Goal: Task Accomplishment & Management: Manage account settings

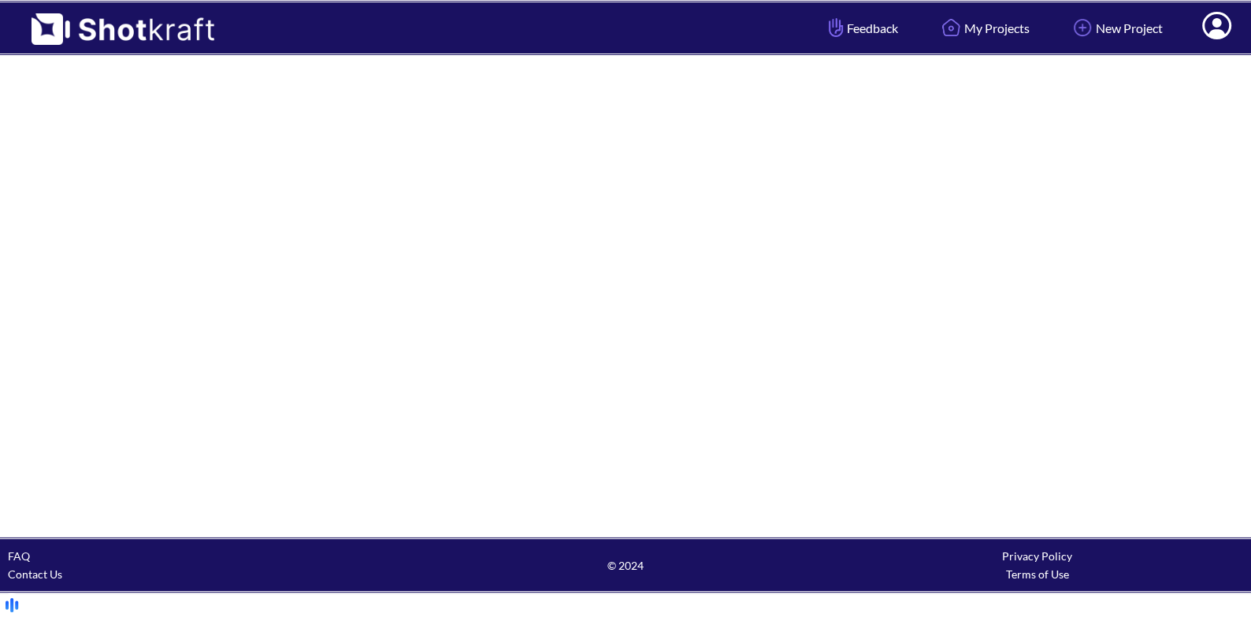
click at [1212, 34] on html "Feedback My Projects New Project My Profile Log Out FAQ Contact Us © 2024 Priva…" at bounding box center [625, 311] width 1251 height 622
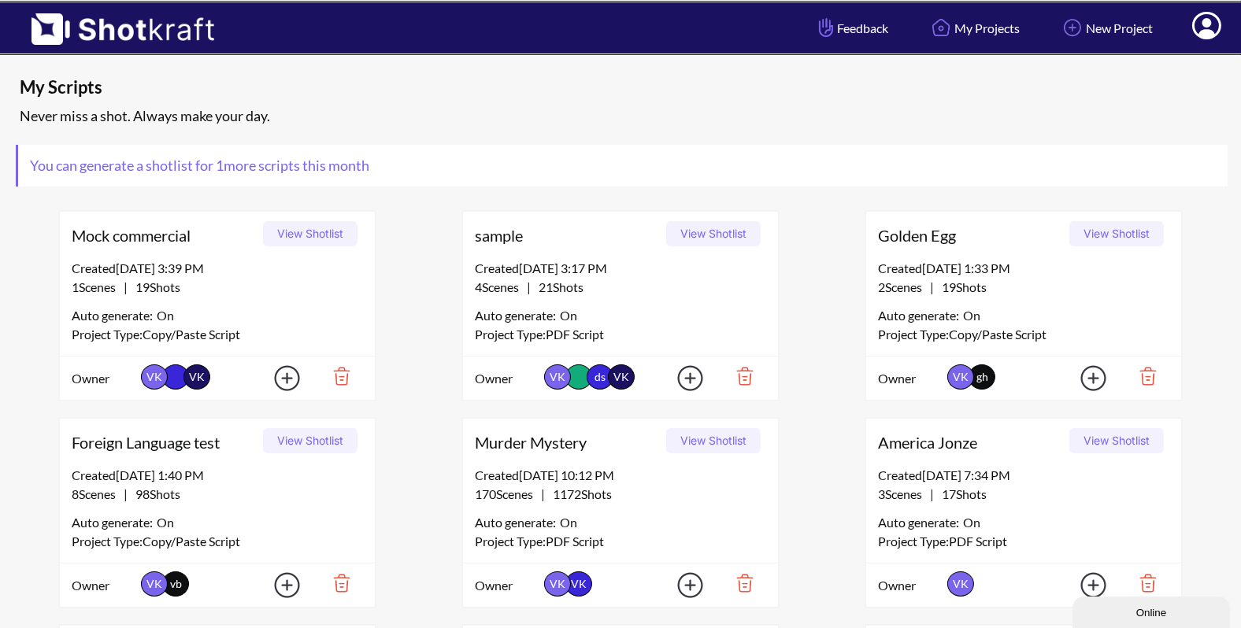
click at [1208, 32] on icon at bounding box center [1207, 27] width 17 height 19
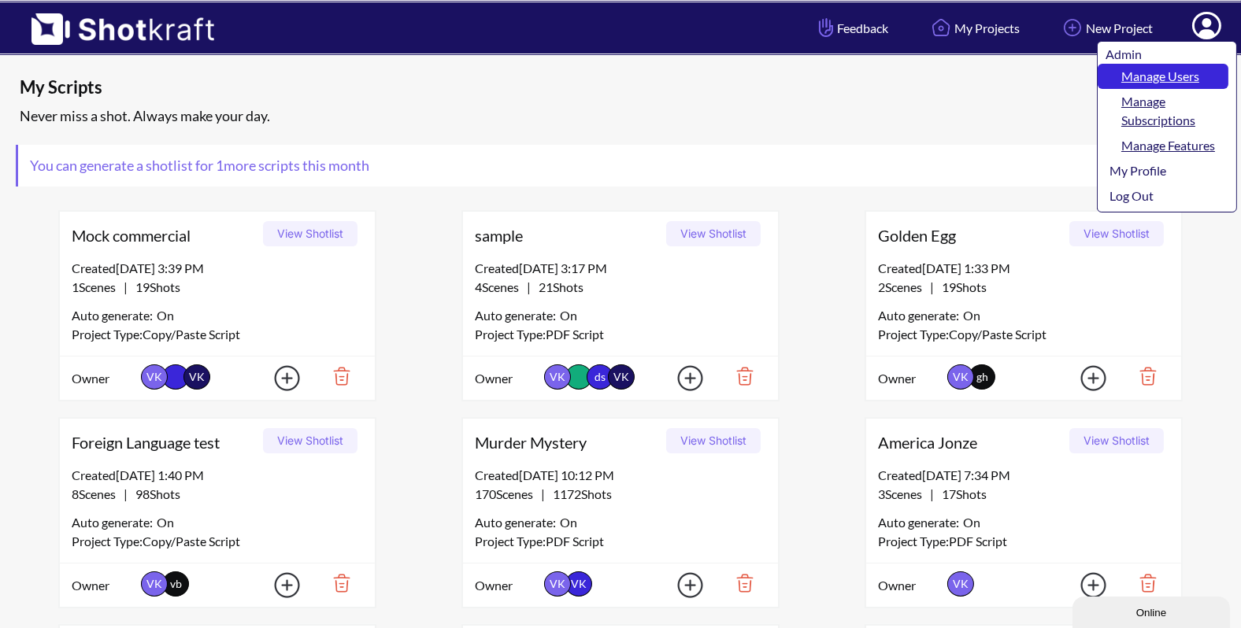
click at [1181, 76] on link "Manage Users" at bounding box center [1163, 76] width 131 height 25
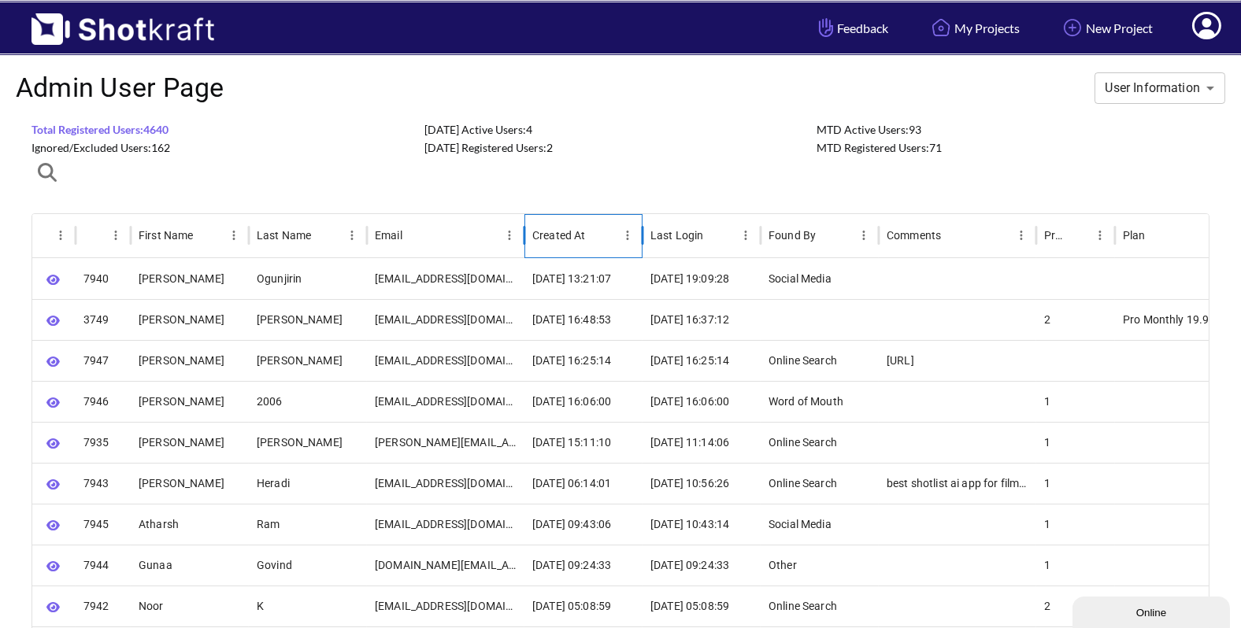
click at [585, 228] on div "Created At" at bounding box center [574, 235] width 84 height 43
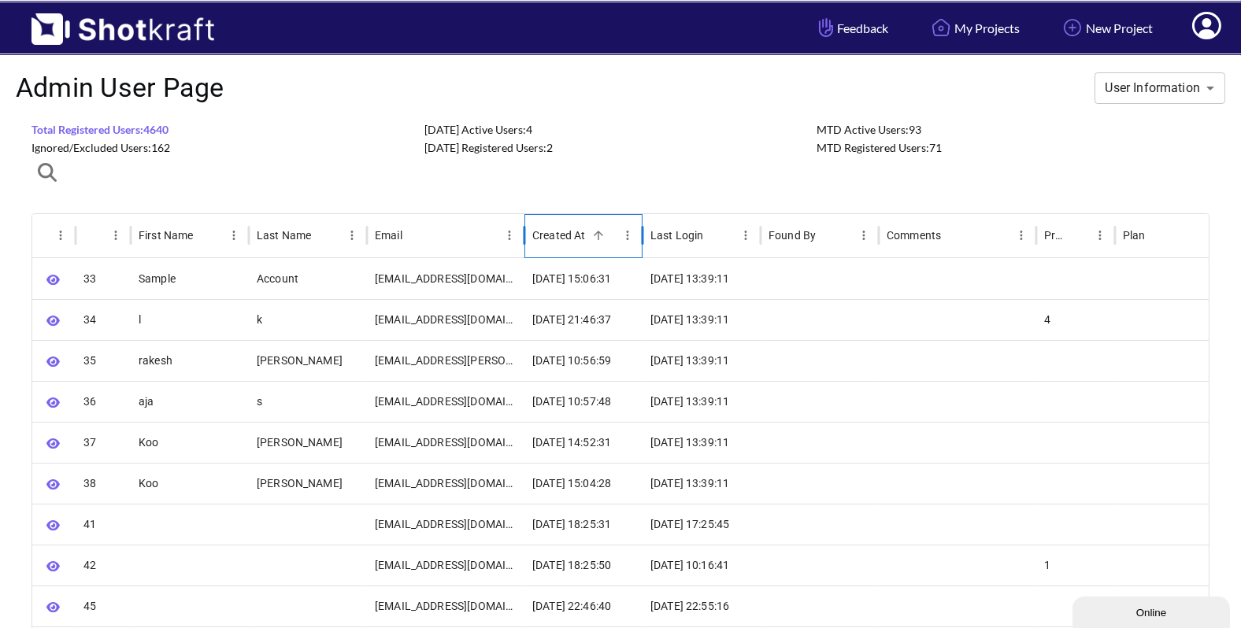
click at [587, 229] on div at bounding box center [598, 235] width 22 height 22
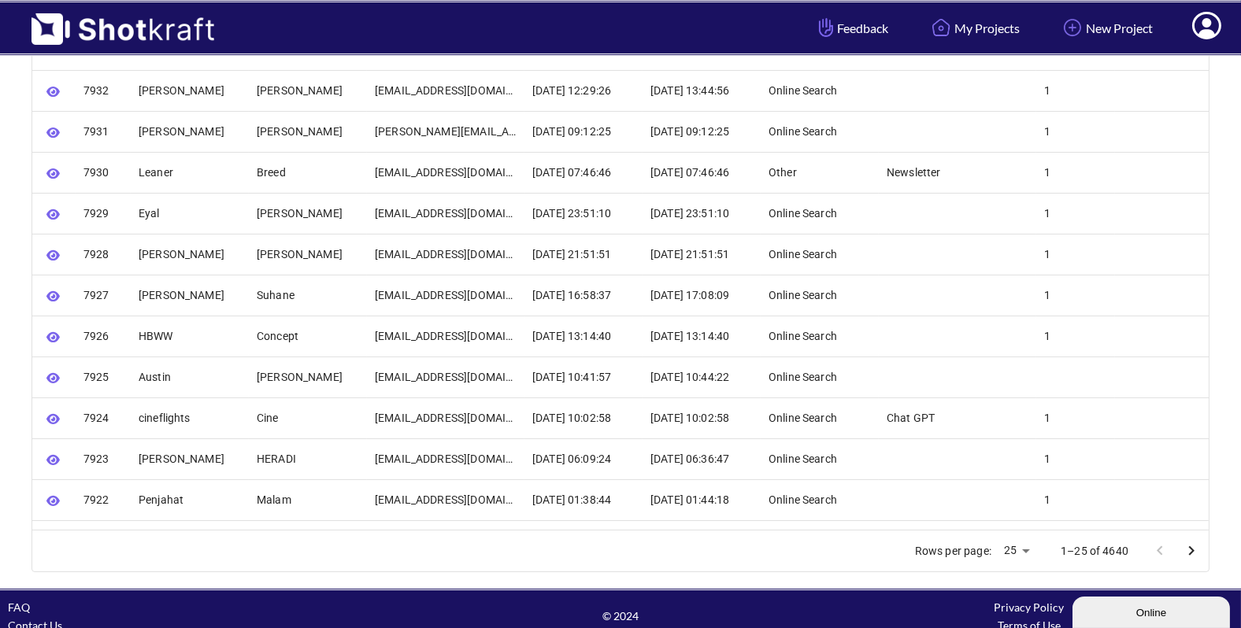
scroll to position [764, 0]
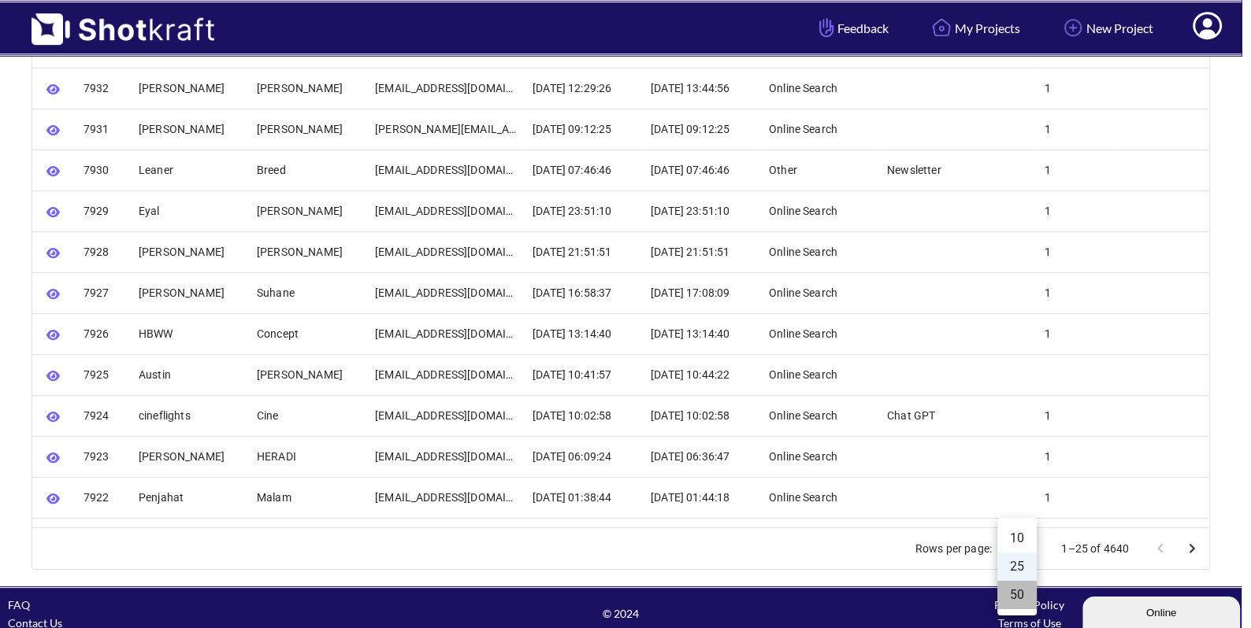
click at [1016, 595] on li "50" at bounding box center [1016, 595] width 39 height 28
type input "**"
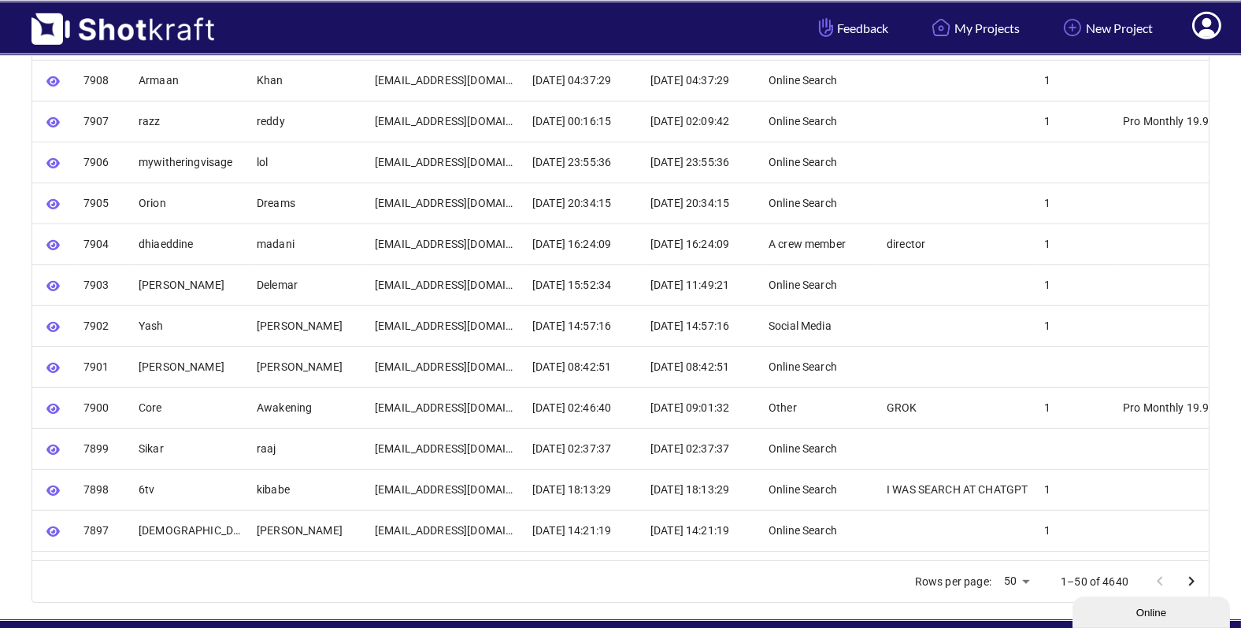
scroll to position [1800, 0]
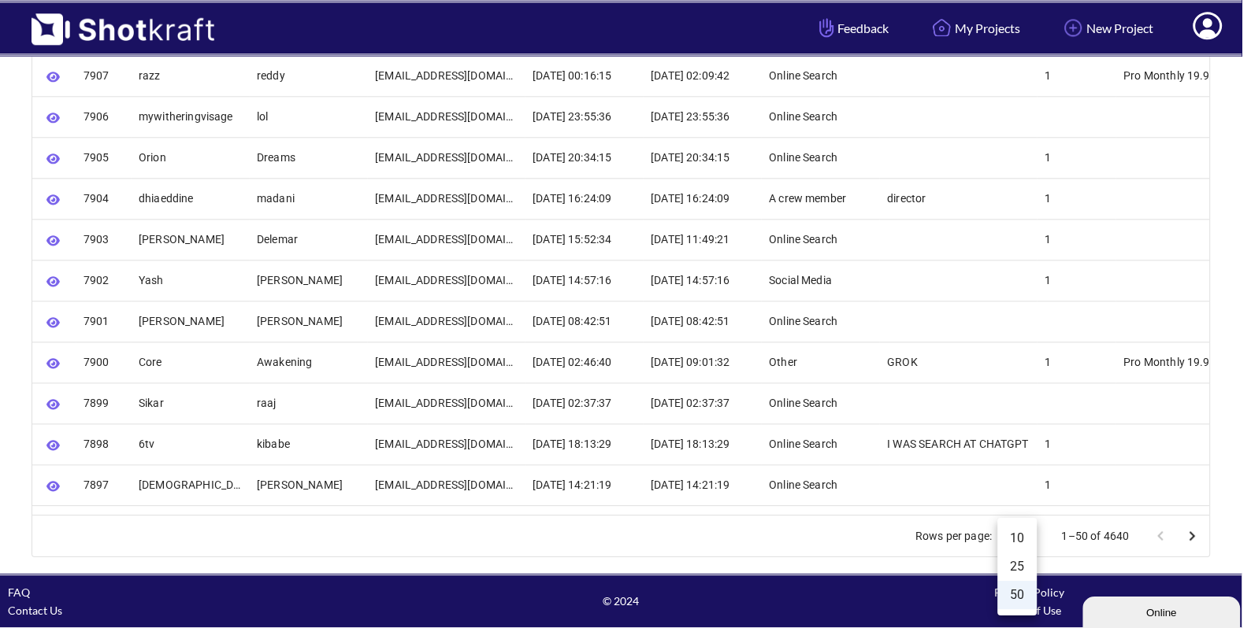
click at [1190, 535] on div at bounding box center [625, 314] width 1251 height 628
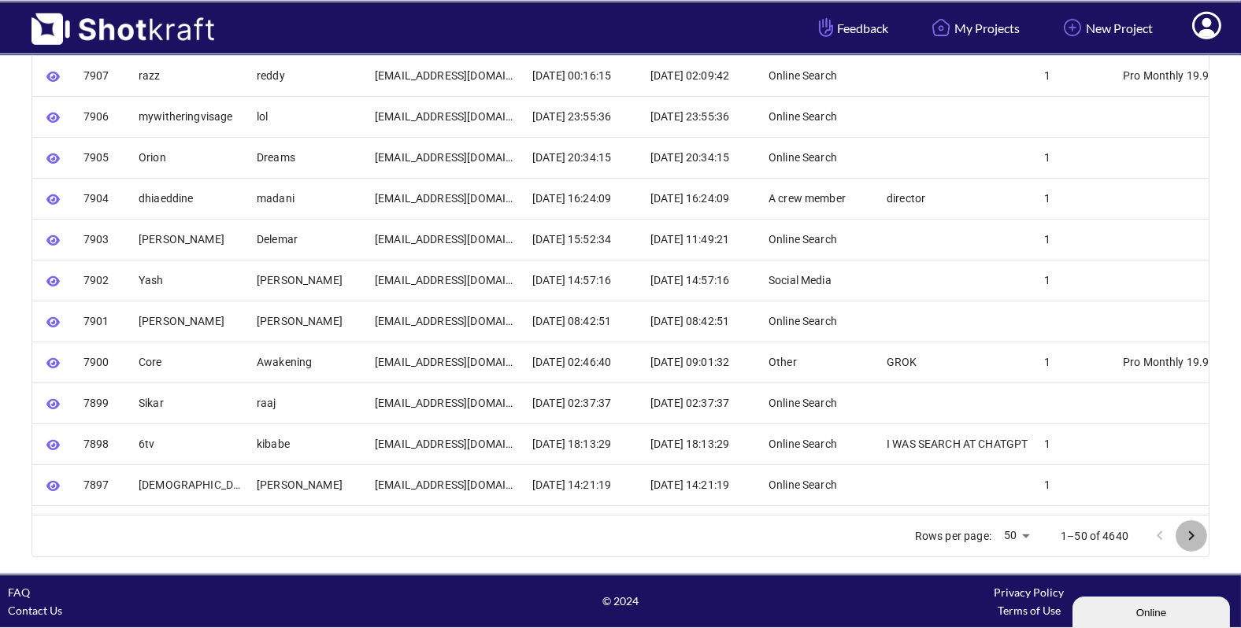
click at [1186, 532] on icon "Go to next page" at bounding box center [1191, 536] width 19 height 19
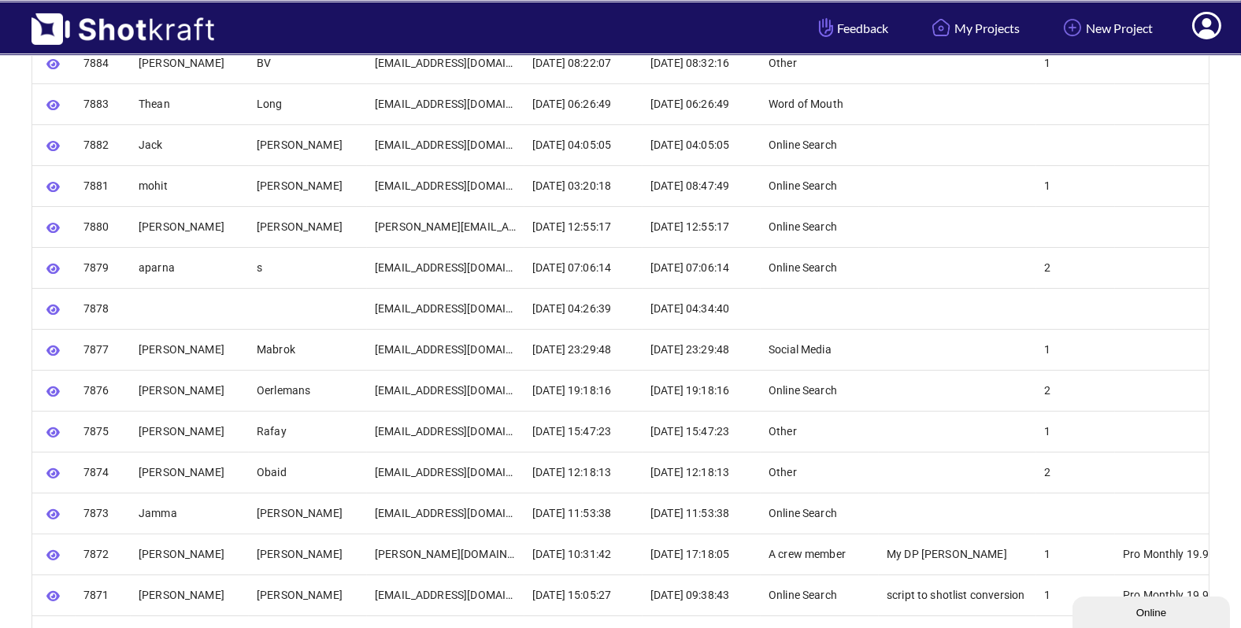
scroll to position [710, 0]
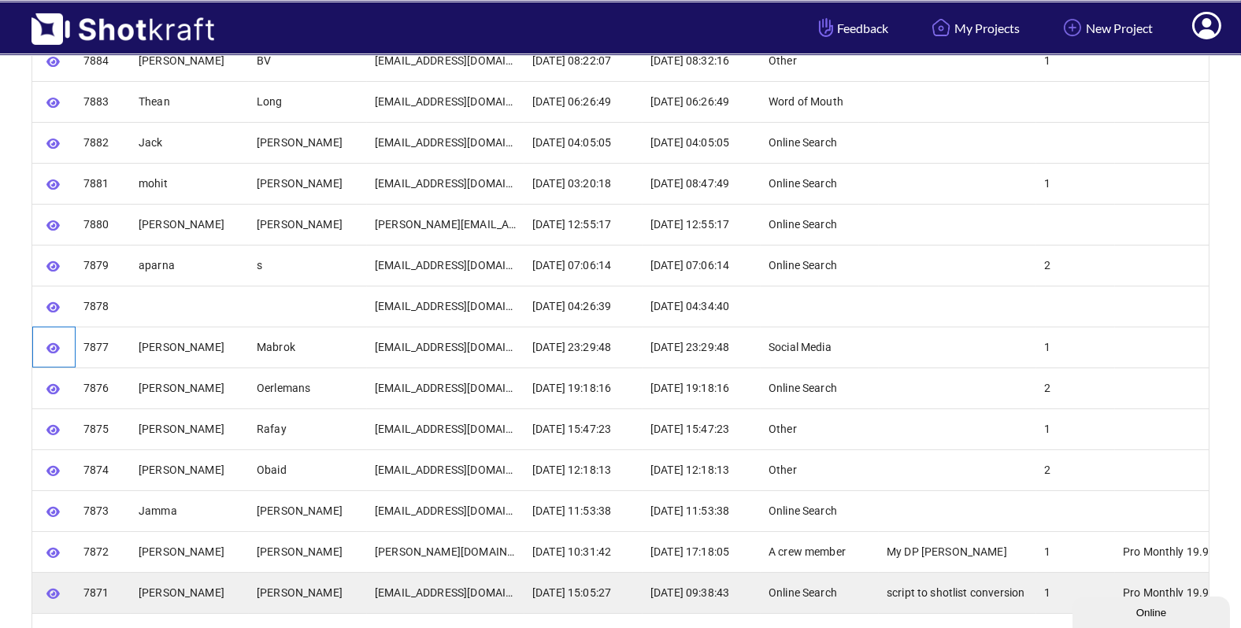
drag, startPoint x: 39, startPoint y: 339, endPoint x: 87, endPoint y: 580, distance: 245.7
click at [87, 580] on div "**********" at bounding box center [691, 572] width 1319 height 2047
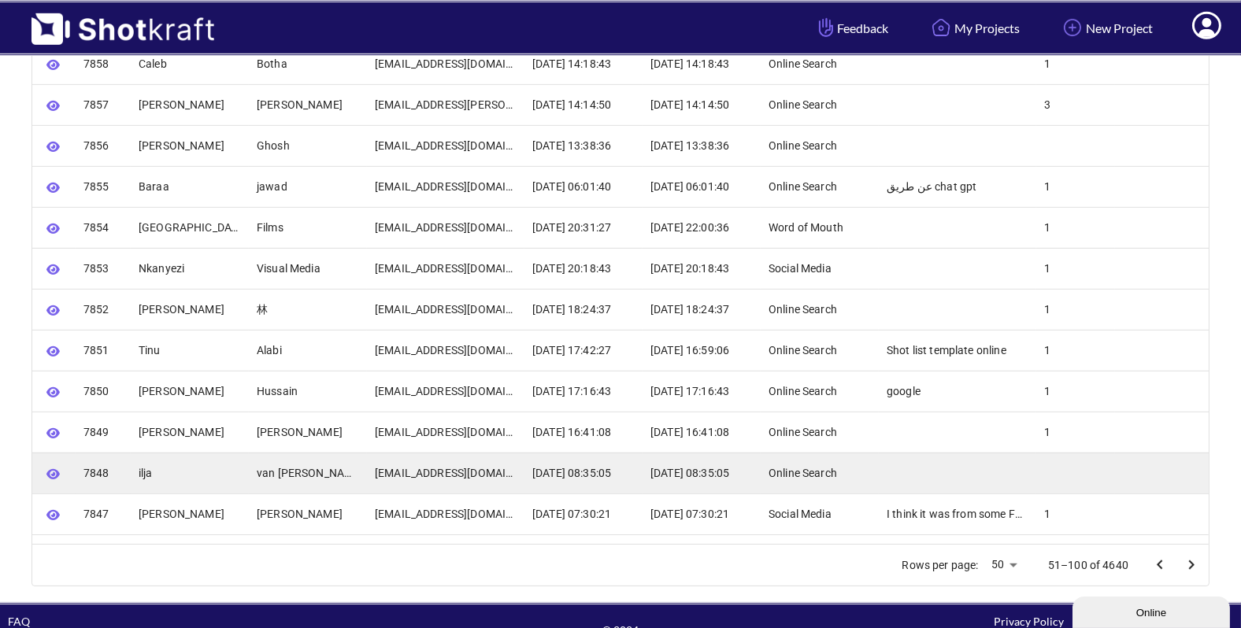
scroll to position [1784, 0]
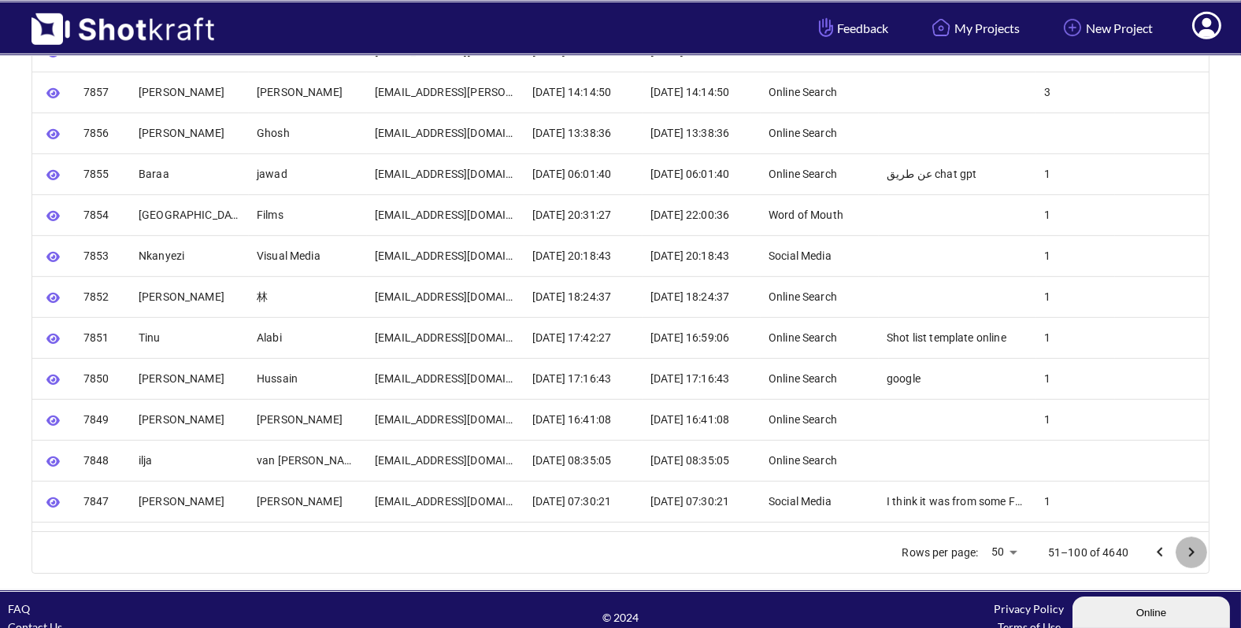
click at [1191, 551] on icon "Go to next page" at bounding box center [1191, 552] width 19 height 19
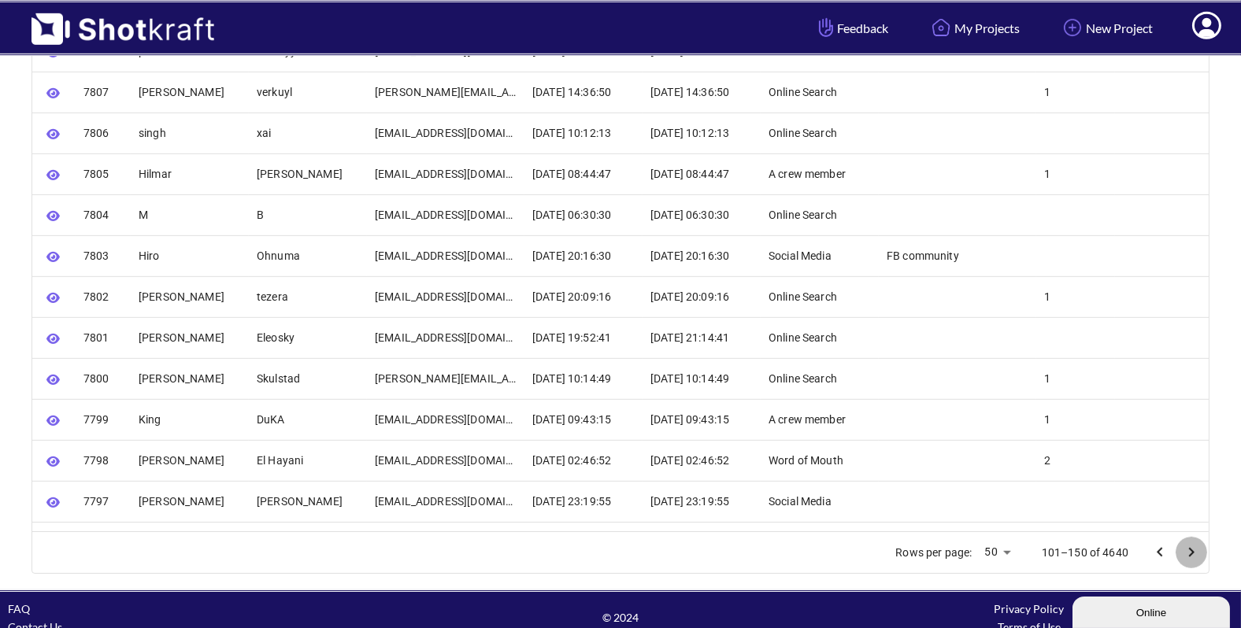
click at [1191, 551] on icon "Go to next page" at bounding box center [1191, 552] width 19 height 19
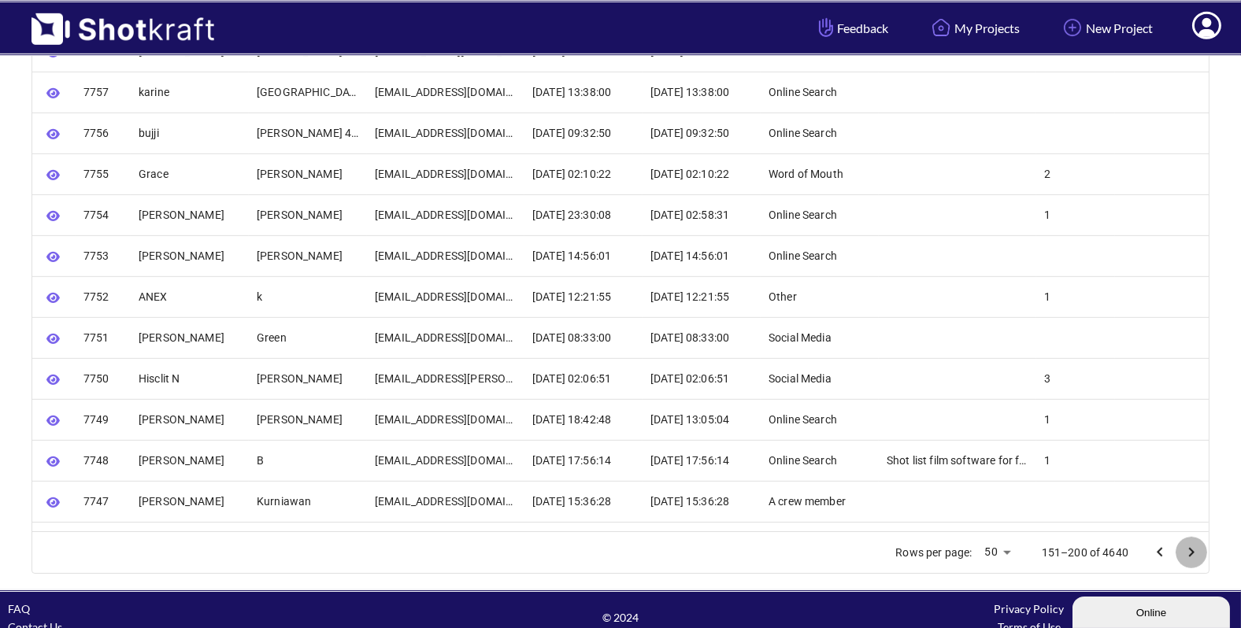
click at [1188, 551] on icon "Go to next page" at bounding box center [1191, 552] width 19 height 19
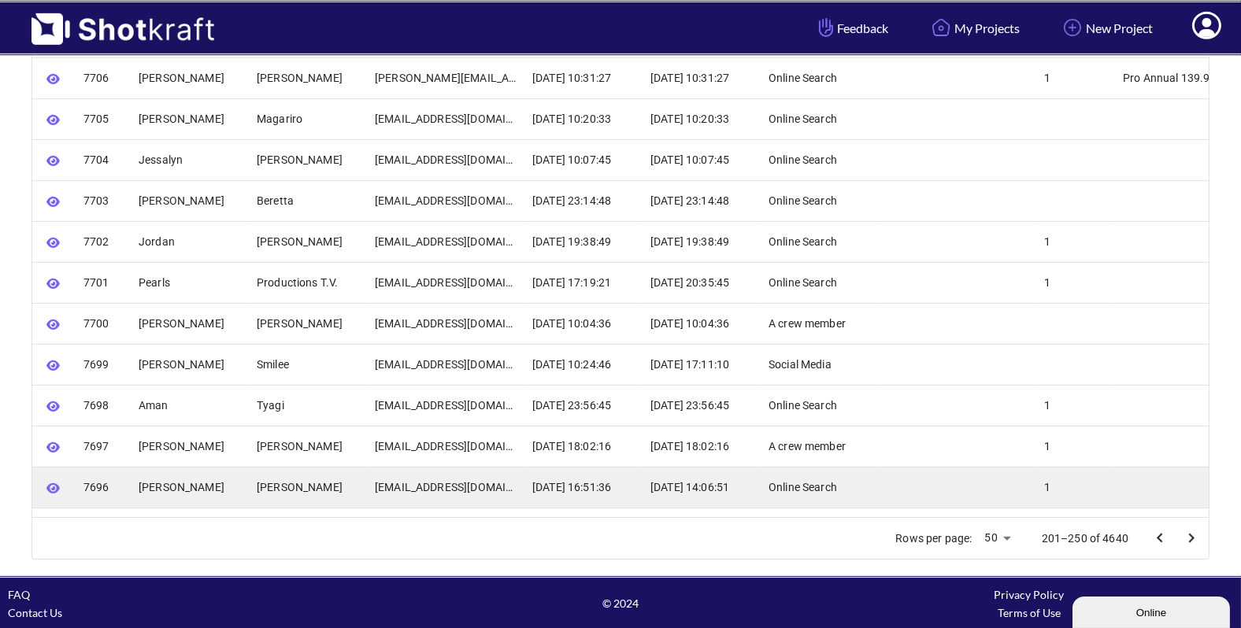
scroll to position [1800, 0]
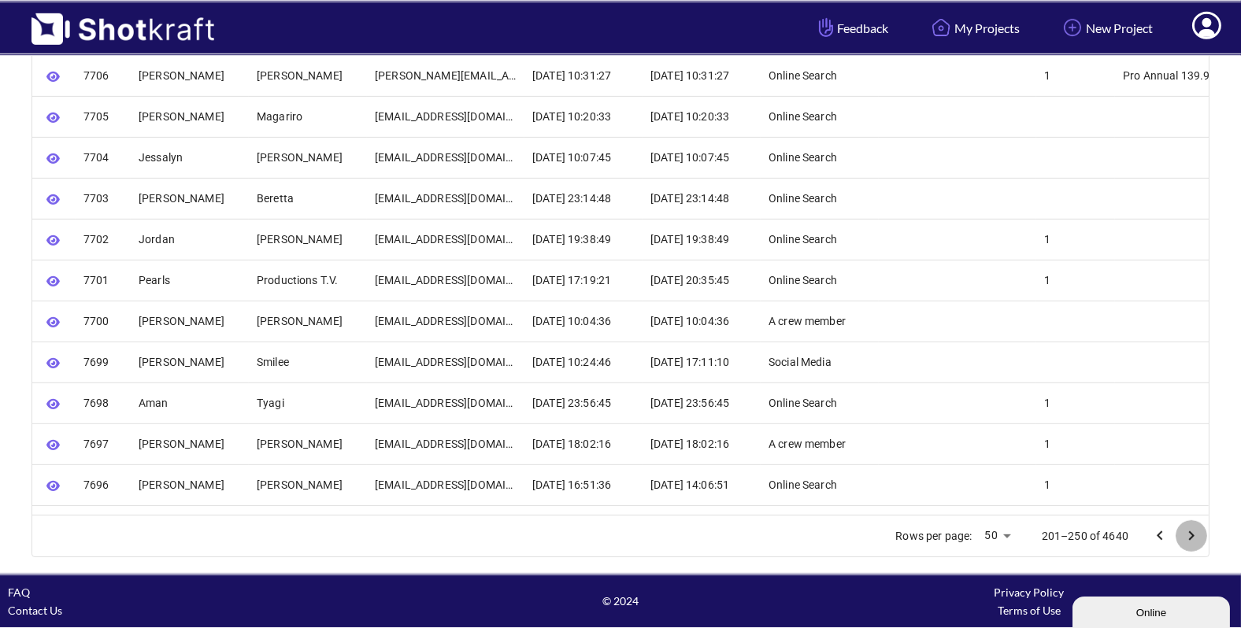
click at [1193, 534] on icon "Go to next page" at bounding box center [1192, 536] width 6 height 9
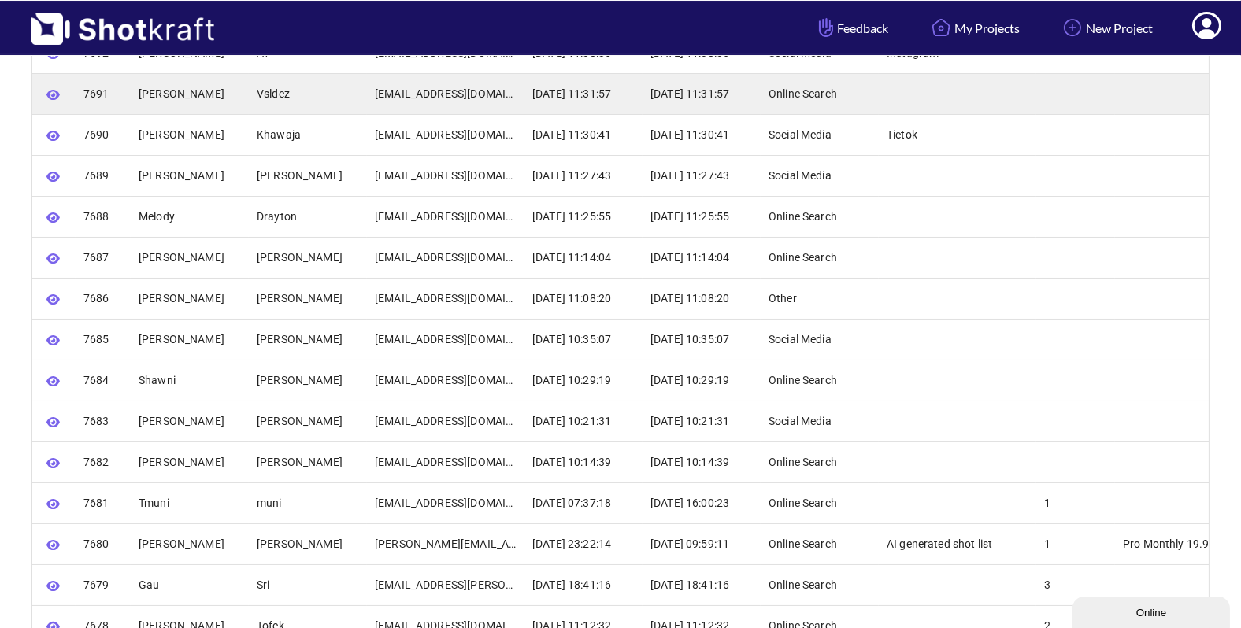
scroll to position [0, 0]
